Goal: Task Accomplishment & Management: Use online tool/utility

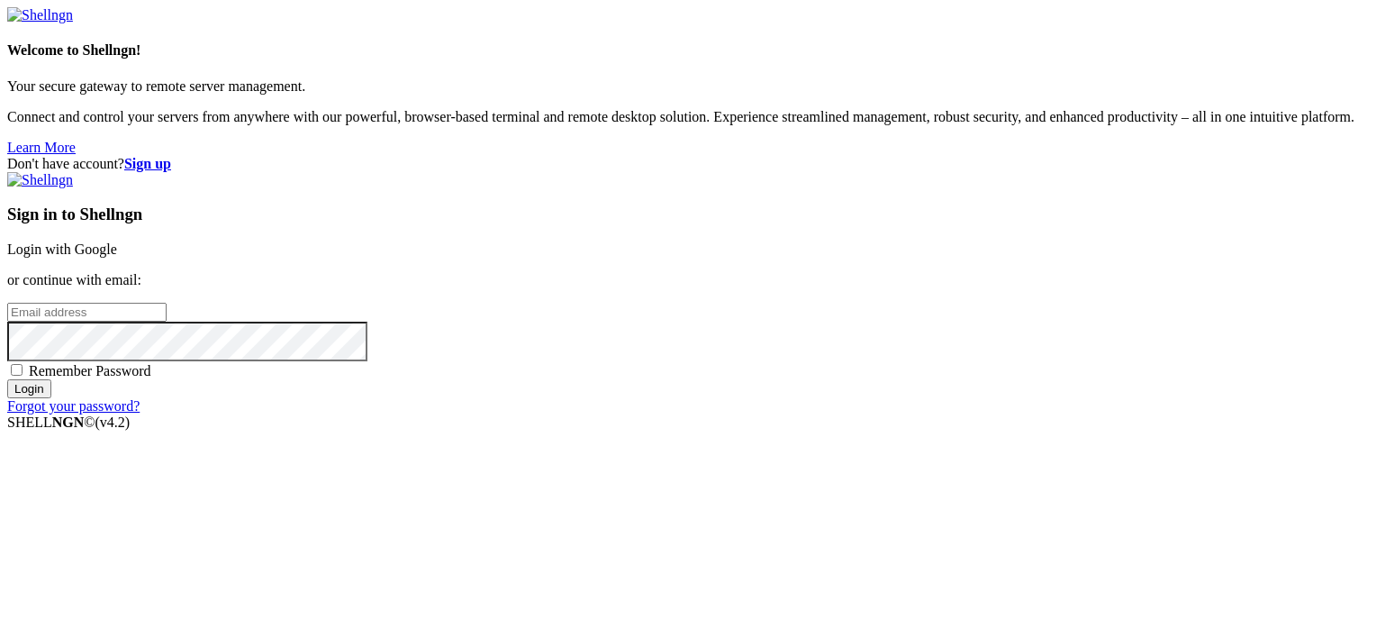
click at [872, 245] on div "Sign in to Shellngn Login with Google or continue with email: Remember Password…" at bounding box center [688, 293] width 1362 height 242
click at [117, 241] on link "Login with Google" at bounding box center [62, 248] width 110 height 15
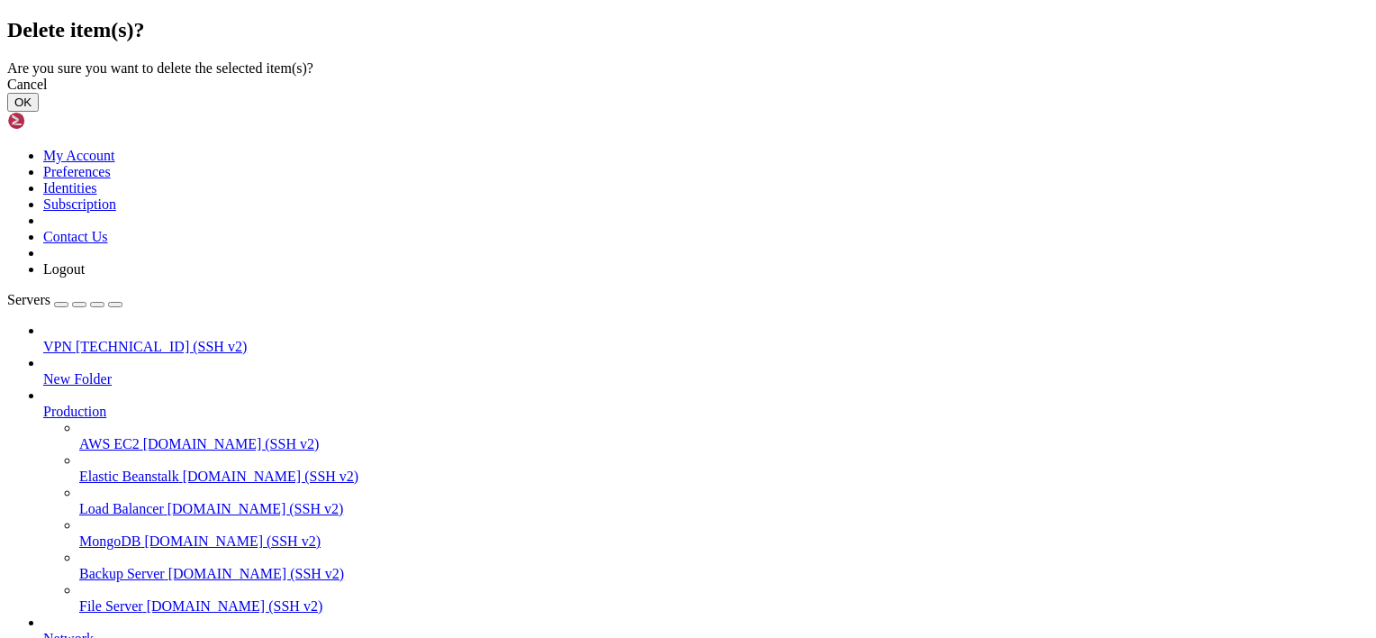
click at [39, 112] on button "OK" at bounding box center [23, 102] width 32 height 19
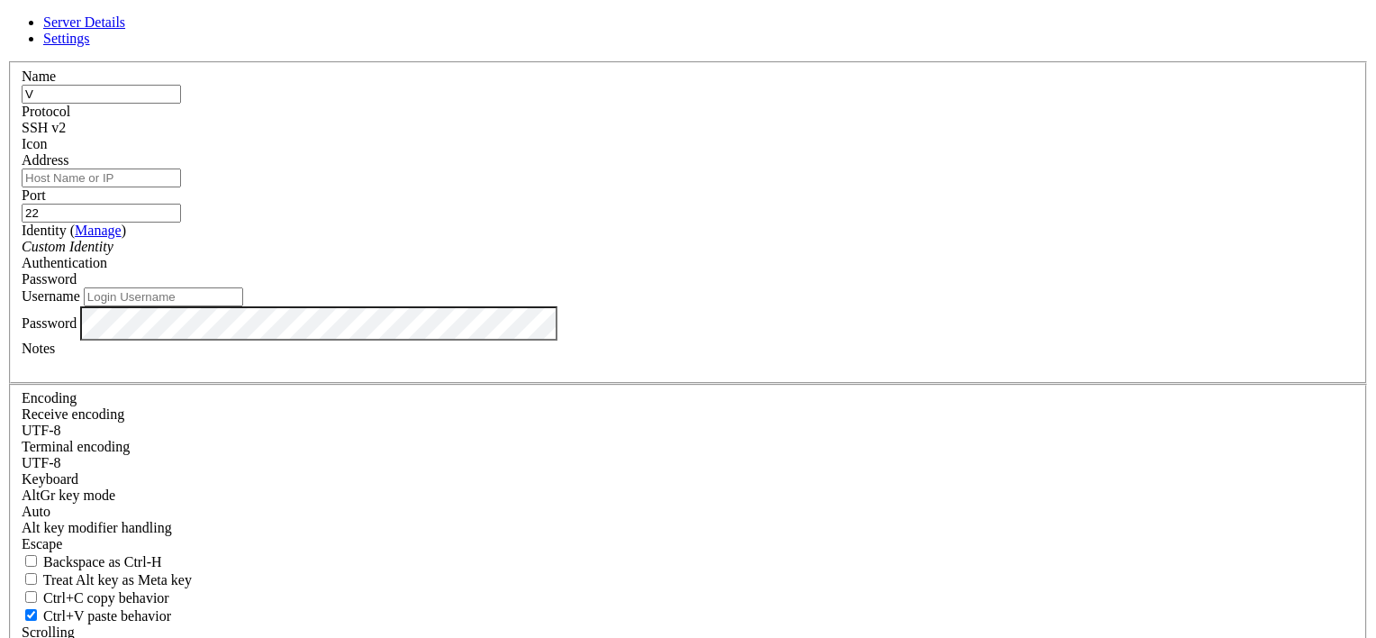
type input "V"
click at [7, 61] on link at bounding box center [7, 61] width 0 height 0
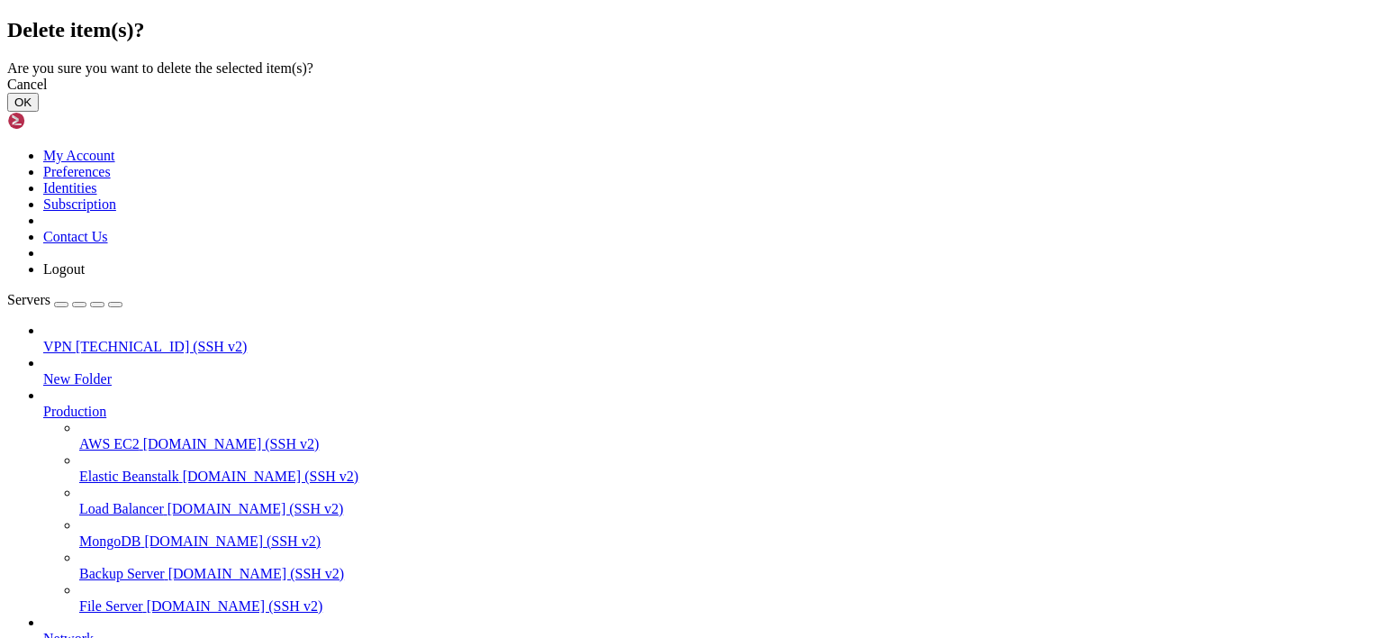
click at [39, 112] on button "OK" at bounding box center [23, 102] width 32 height 19
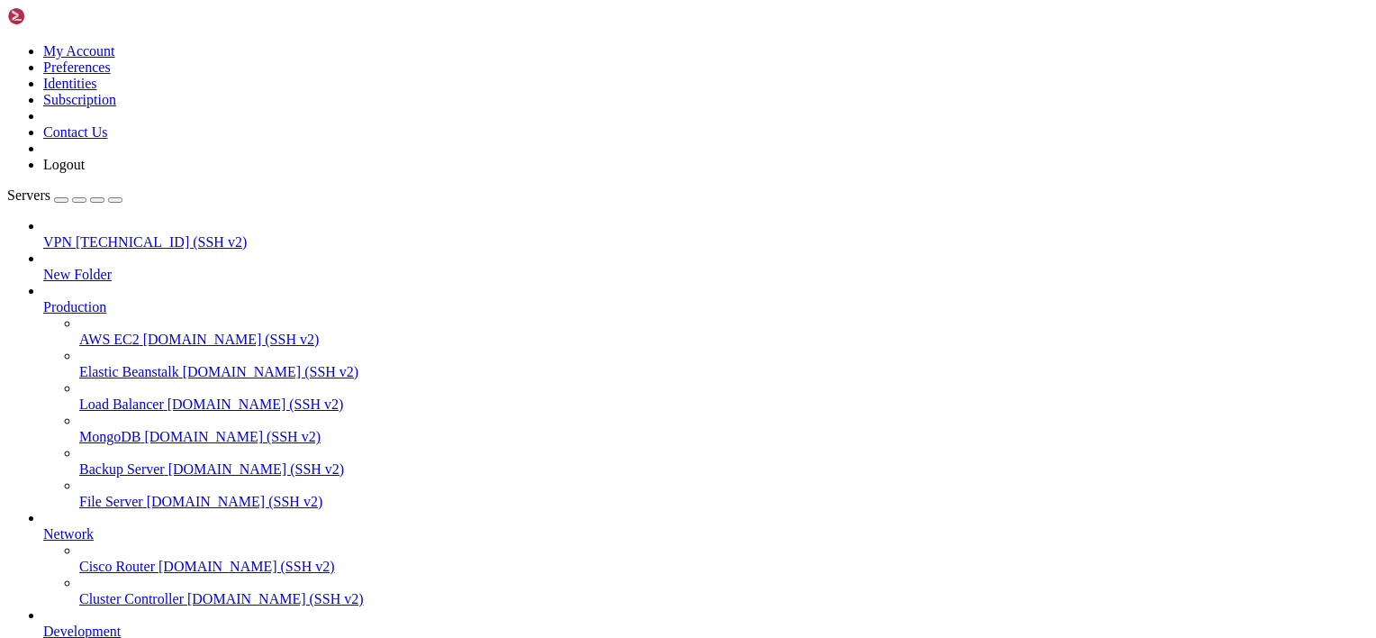
click at [159, 234] on span "[TECHNICAL_ID] (SSH v2)" at bounding box center [161, 241] width 171 height 15
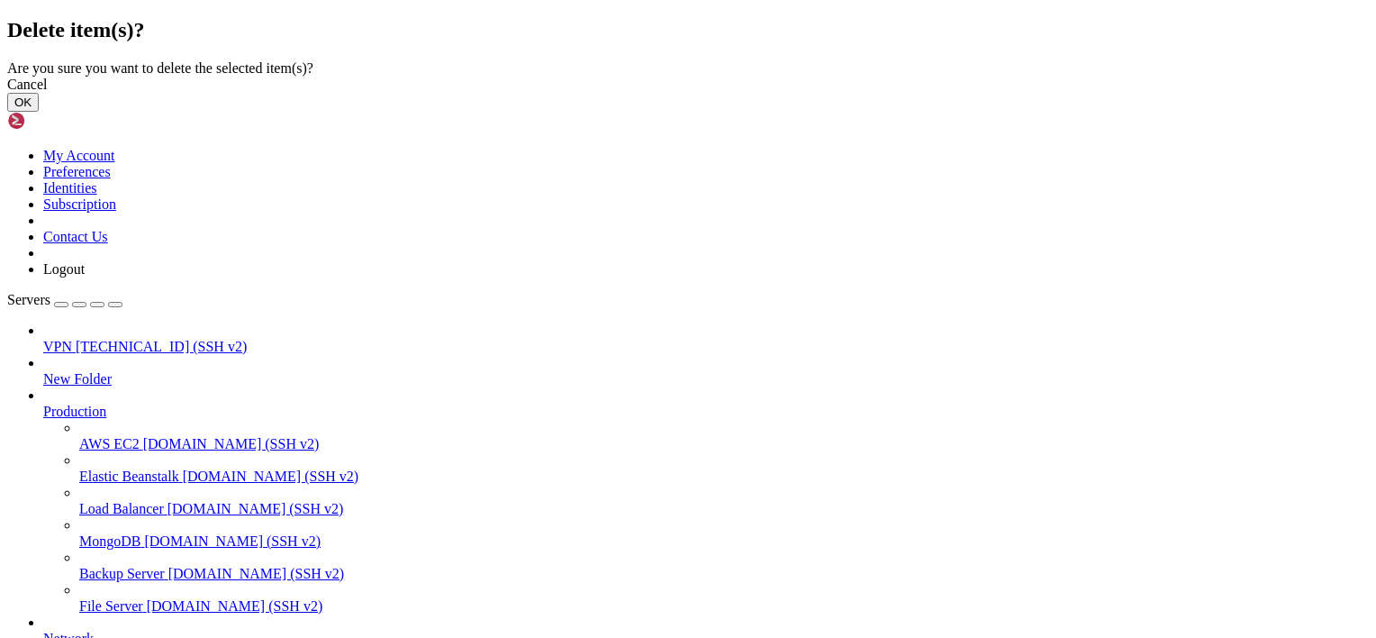
click at [39, 112] on button "OK" at bounding box center [23, 102] width 32 height 19
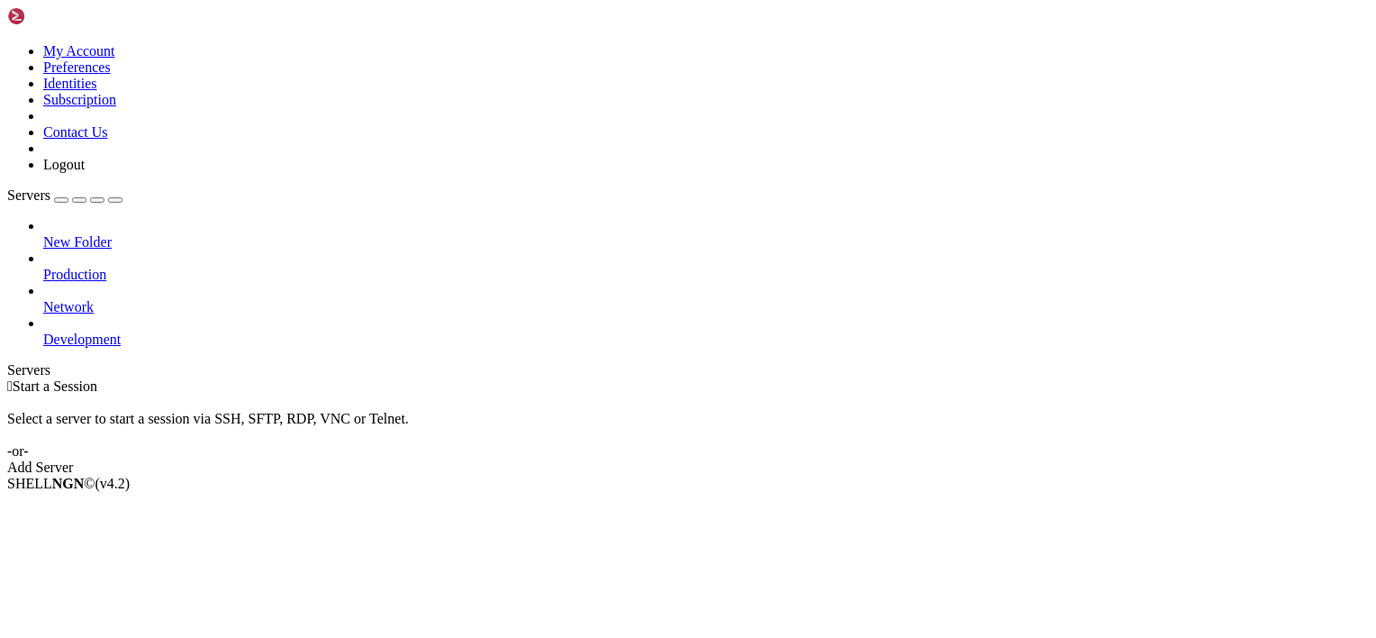
click at [61, 200] on div "button" at bounding box center [61, 200] width 0 height 0
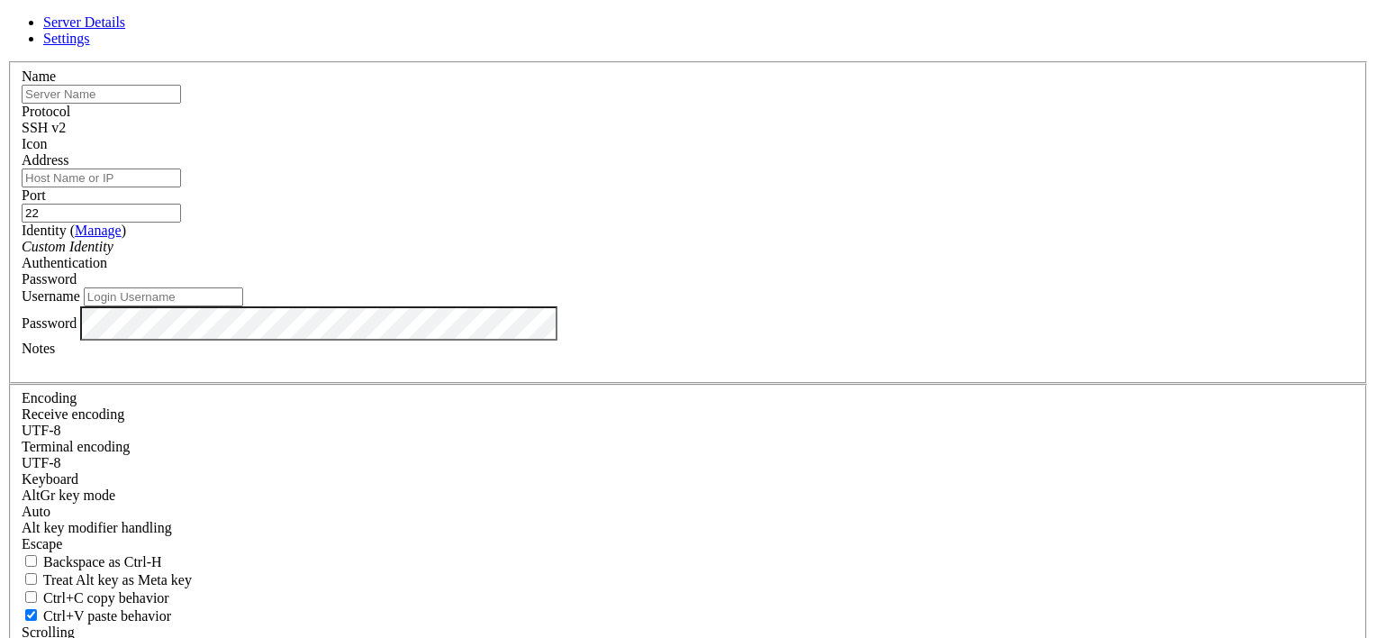
click at [181, 104] on input "text" at bounding box center [101, 94] width 159 height 19
type input "VPN"
click at [181, 187] on input "Address" at bounding box center [101, 177] width 159 height 19
type input "[TECHNICAL_ID]"
click at [243, 306] on input "Username" at bounding box center [163, 296] width 159 height 19
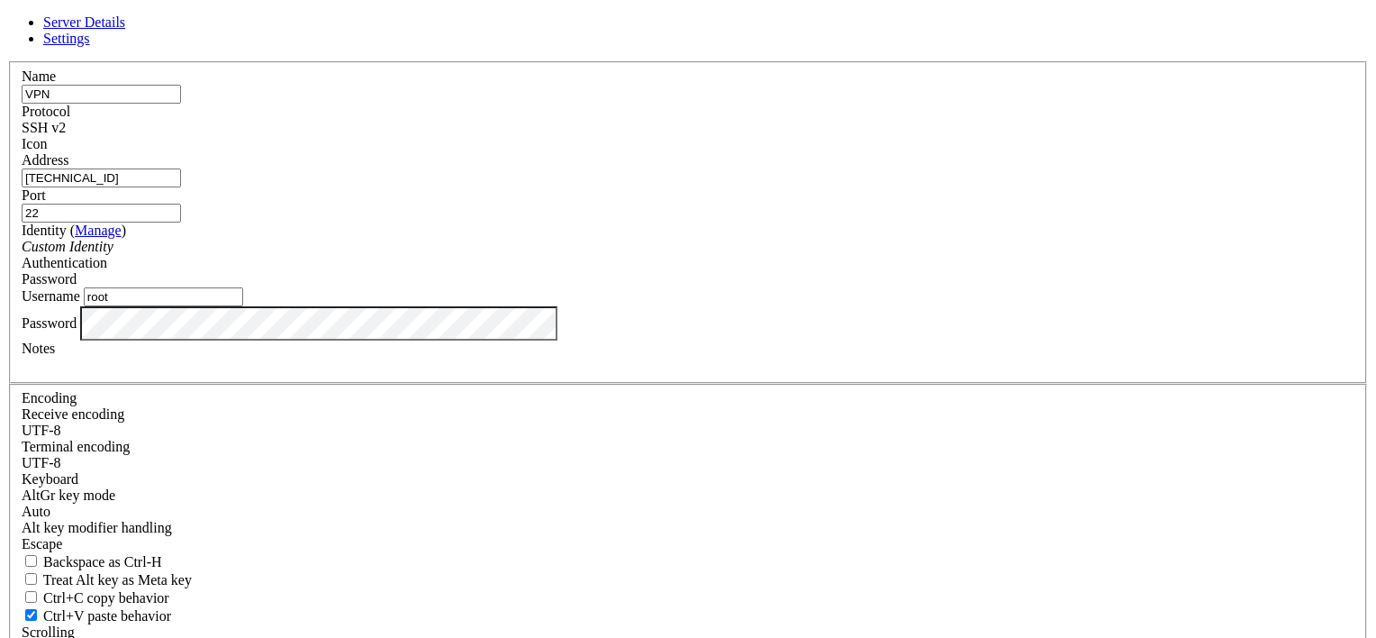
type input "root"
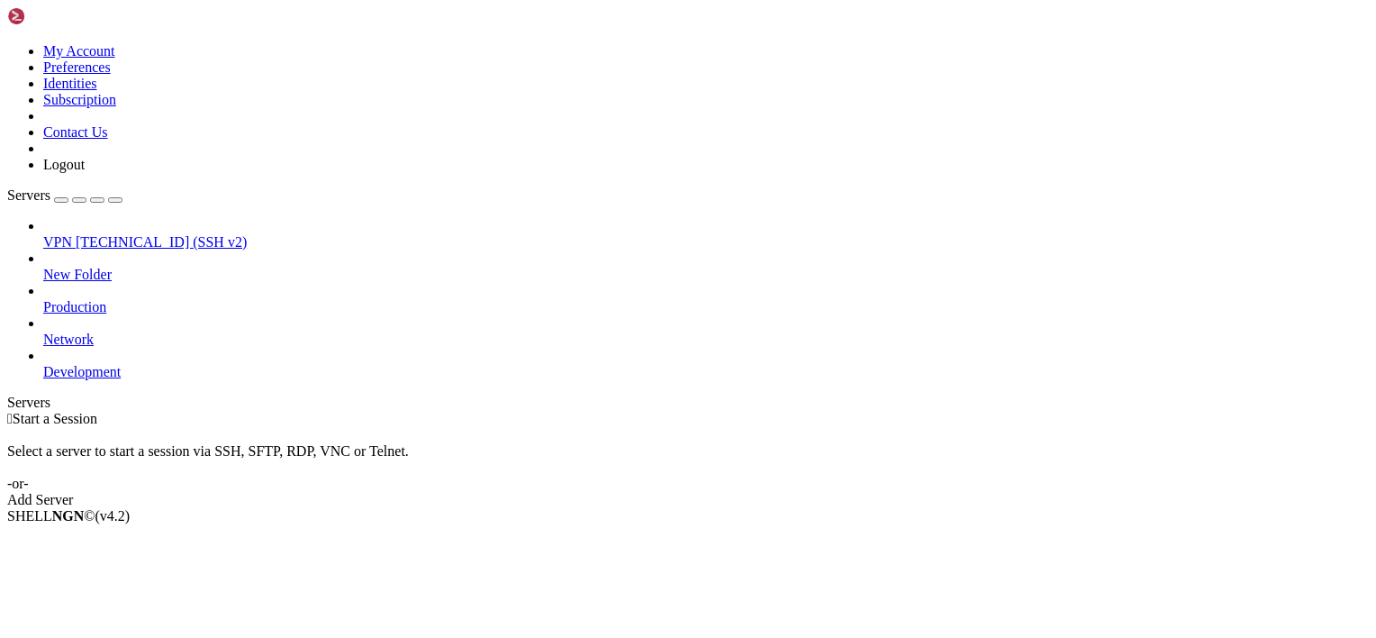
click at [168, 234] on span "[TECHNICAL_ID] (SSH v2)" at bounding box center [161, 241] width 171 height 15
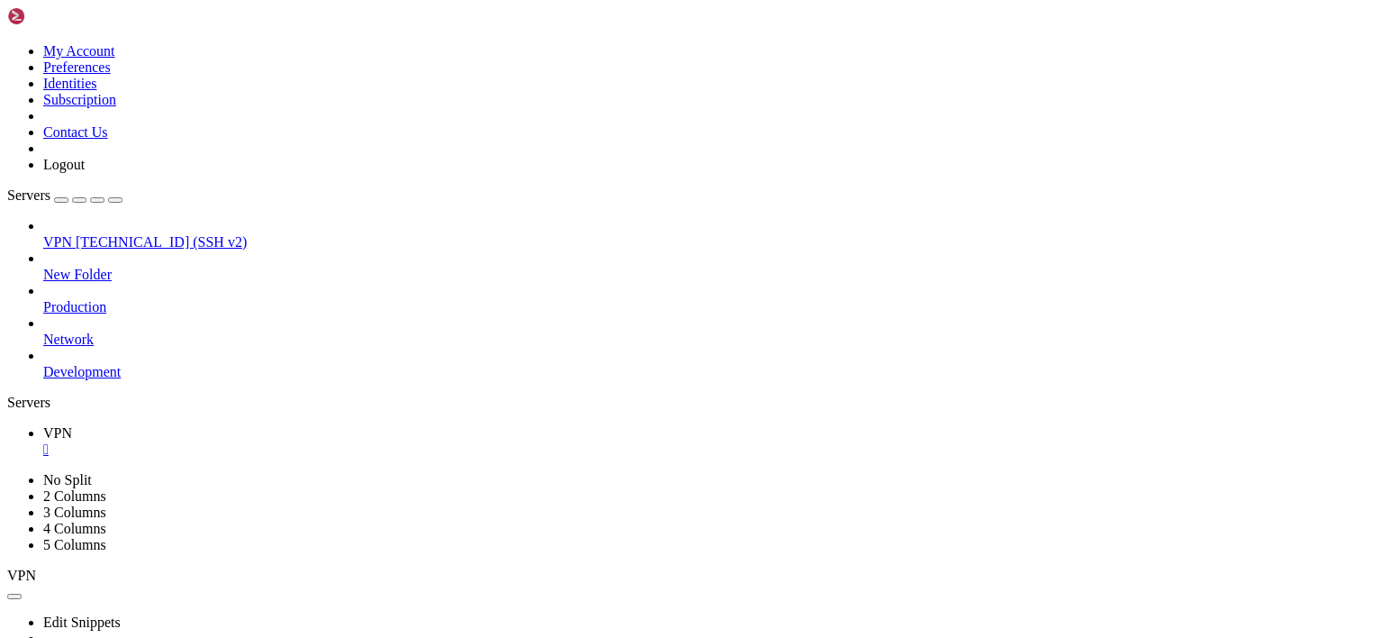
drag, startPoint x: 1111, startPoint y: 1110, endPoint x: 15, endPoint y: 1109, distance: 1095.3
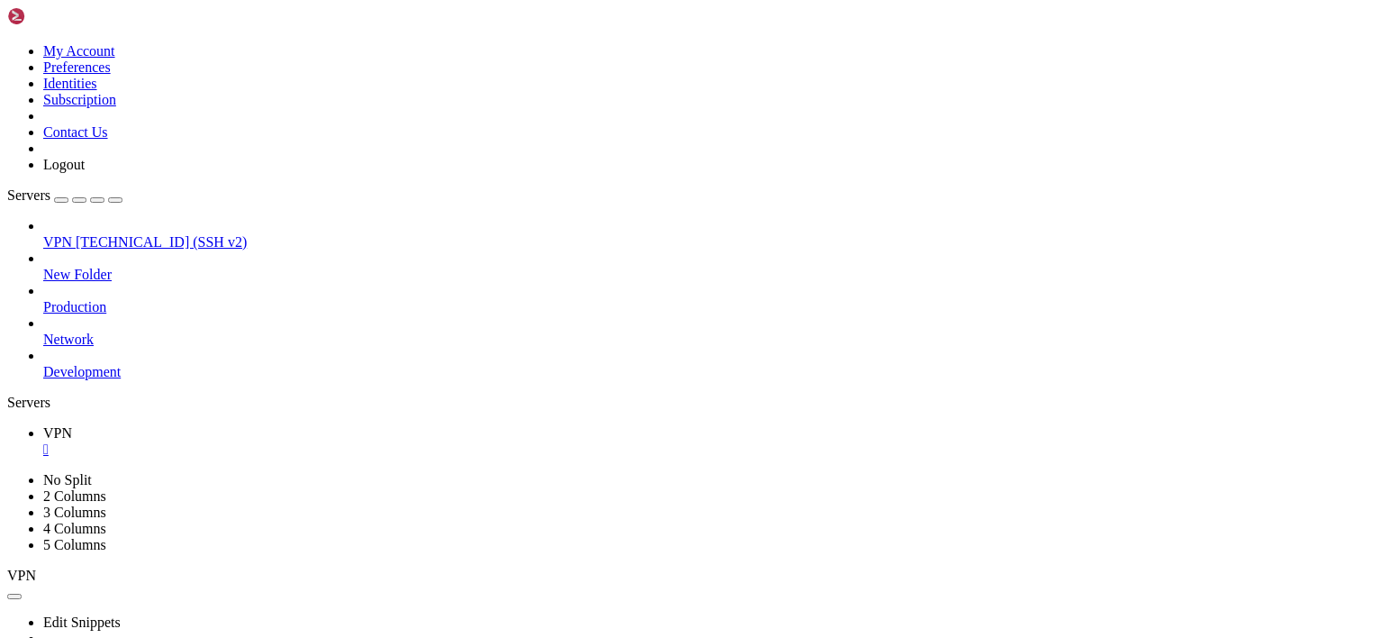
drag, startPoint x: 13, startPoint y: 1083, endPoint x: 572, endPoint y: 1087, distance: 559.4
drag, startPoint x: 1116, startPoint y: 1079, endPoint x: 17, endPoint y: 1080, distance: 1098.9
